Goal: Contribute content: Add original content to the website for others to see

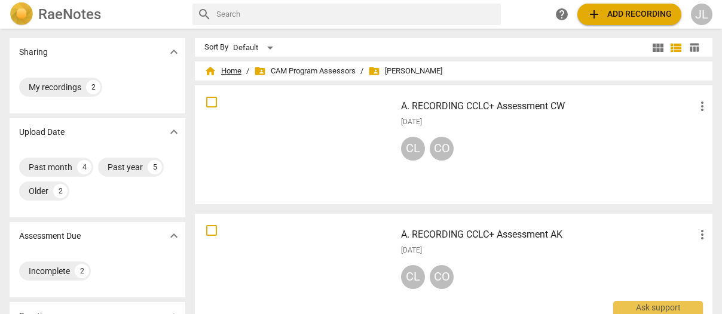
click at [231, 71] on span "home Home" at bounding box center [222, 71] width 37 height 12
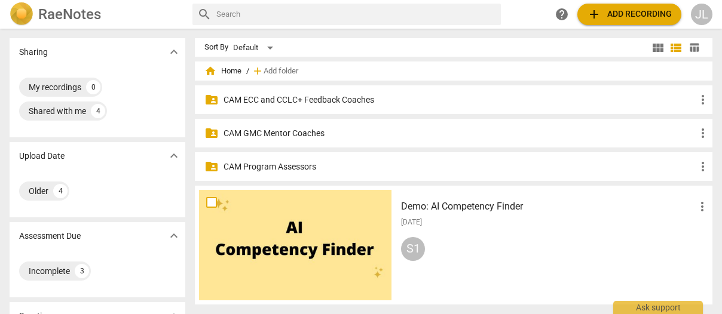
click at [287, 133] on p "CAM GMC Mentor Coaches" at bounding box center [460, 133] width 472 height 13
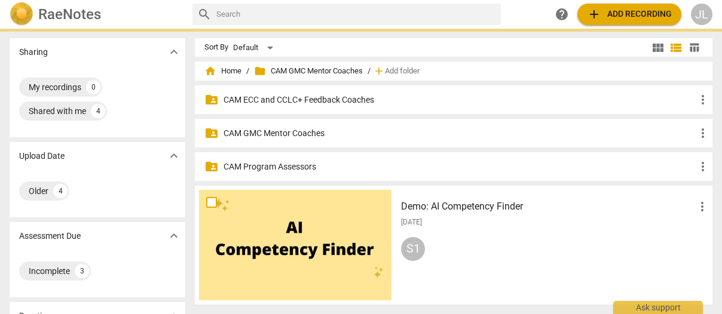
click at [287, 133] on p "CAM GMC Mentor Coaches" at bounding box center [460, 133] width 472 height 13
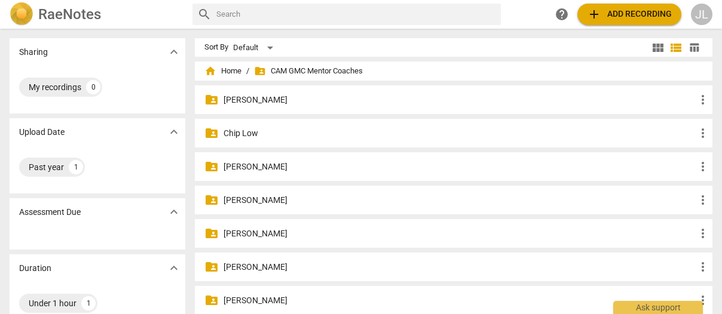
click at [312, 270] on p "[PERSON_NAME]" at bounding box center [460, 267] width 472 height 13
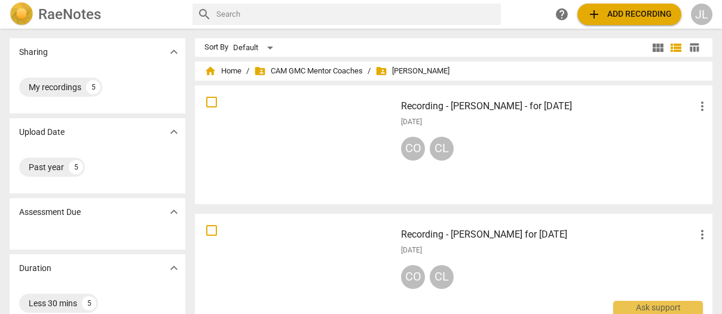
click at [163, 77] on div "My recordings 5" at bounding box center [97, 87] width 157 height 24
click at [614, 16] on span "add Add recording" at bounding box center [629, 14] width 85 height 14
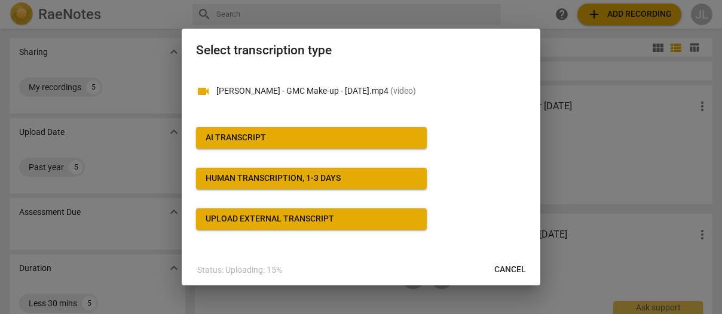
click at [237, 132] on div "AI Transcript" at bounding box center [236, 138] width 60 height 12
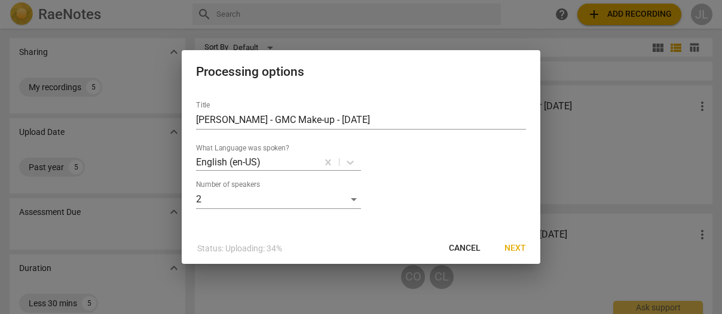
click at [513, 248] on span "Next" at bounding box center [516, 249] width 22 height 12
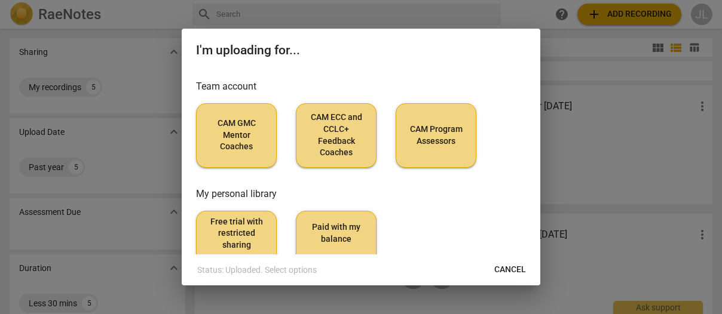
click at [233, 140] on span "CAM GMC Mentor Coaches" at bounding box center [236, 135] width 60 height 35
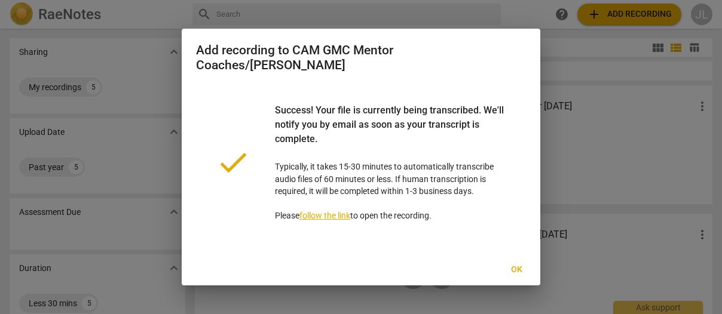
click at [514, 273] on span "Ok" at bounding box center [516, 270] width 19 height 12
